Goal: Submit feedback/report problem

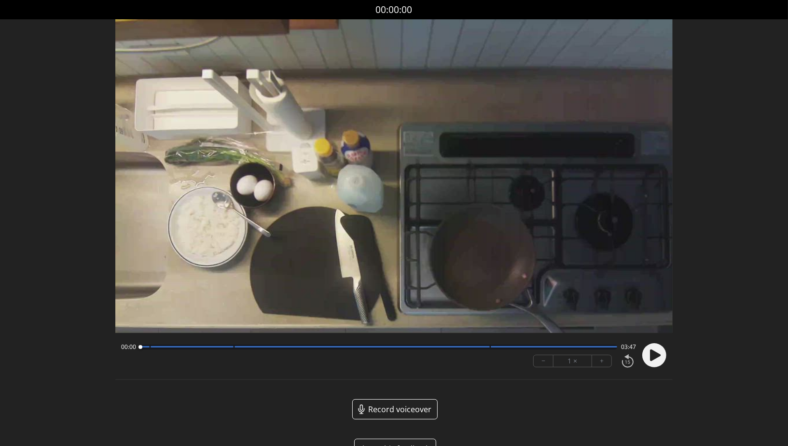
scroll to position [27, 0]
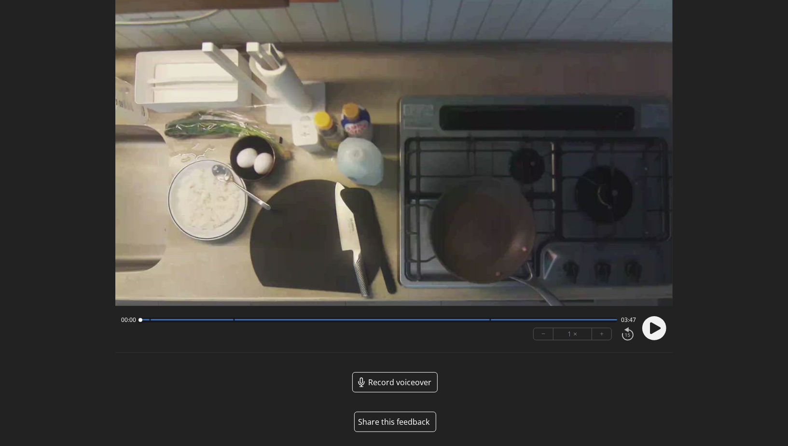
click at [387, 417] on button "Share this feedback" at bounding box center [395, 422] width 82 height 20
